Goal: Contribute content

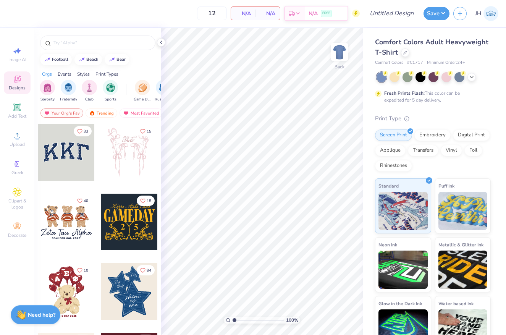
click at [66, 292] on div at bounding box center [66, 291] width 56 height 56
click at [476, 79] on div at bounding box center [433, 77] width 114 height 10
click at [474, 79] on div at bounding box center [471, 76] width 8 height 8
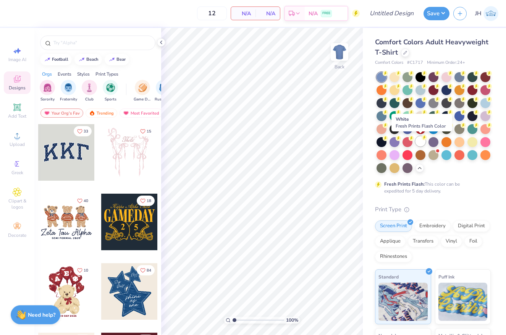
click at [421, 139] on icon at bounding box center [423, 137] width 5 height 5
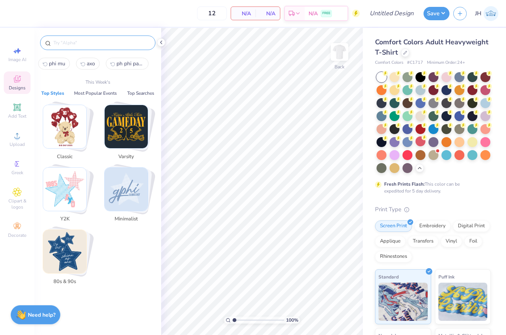
click at [99, 40] on input "text" at bounding box center [102, 43] width 98 height 8
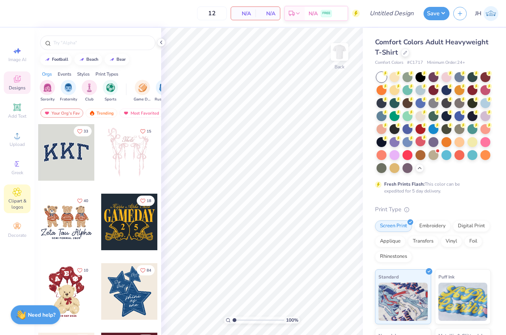
click at [19, 201] on span "Clipart & logos" at bounding box center [17, 204] width 27 height 12
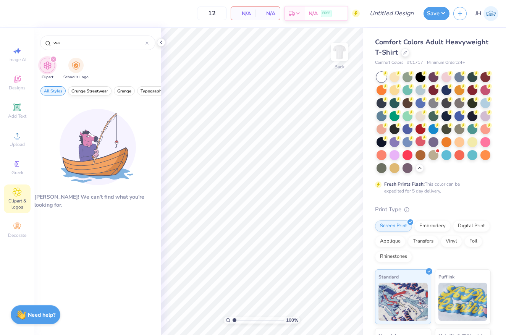
type input "w"
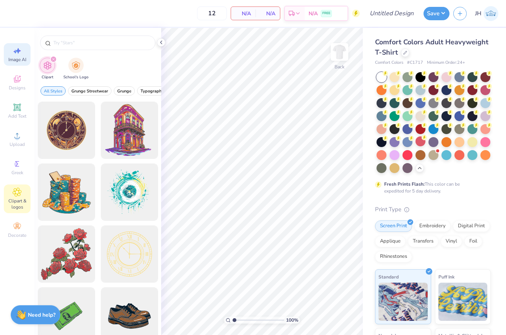
click at [19, 50] on icon at bounding box center [17, 50] width 9 height 9
select select "4"
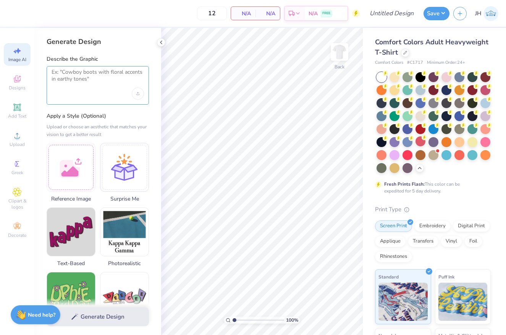
click at [92, 73] on textarea at bounding box center [98, 78] width 92 height 19
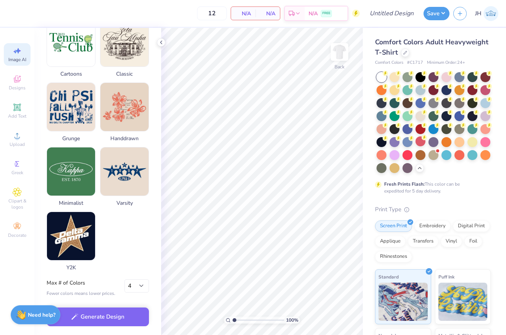
scroll to position [323, 0]
type textarea "watermelon busting"
select select "3"
click at [118, 314] on button "Generate Design" at bounding box center [98, 314] width 102 height 19
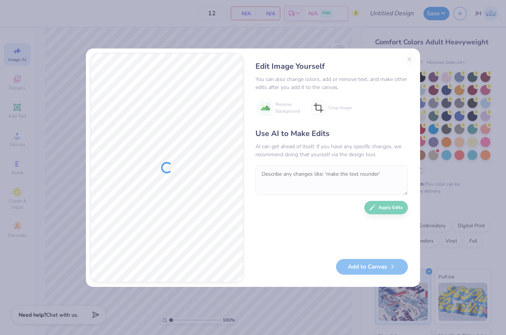
click at [387, 265] on div "Add to Canvas" at bounding box center [331, 267] width 152 height 16
click at [337, 255] on div "Edit Image Yourself You can also change colors, add or remove text, and make ot…" at bounding box center [332, 167] width 168 height 229
click at [316, 281] on div "Edit Image Yourself You can also change colors, add or remove text, and make ot…" at bounding box center [332, 167] width 168 height 229
click at [409, 60] on div "Edit Image Yourself You can also change colors, add or remove text, and make ot…" at bounding box center [332, 167] width 168 height 229
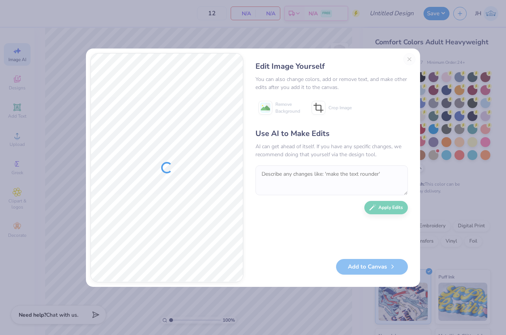
click at [408, 58] on div "Edit Image Yourself You can also change colors, add or remove text, and make ot…" at bounding box center [332, 167] width 168 height 229
